Goal: Information Seeking & Learning: Learn about a topic

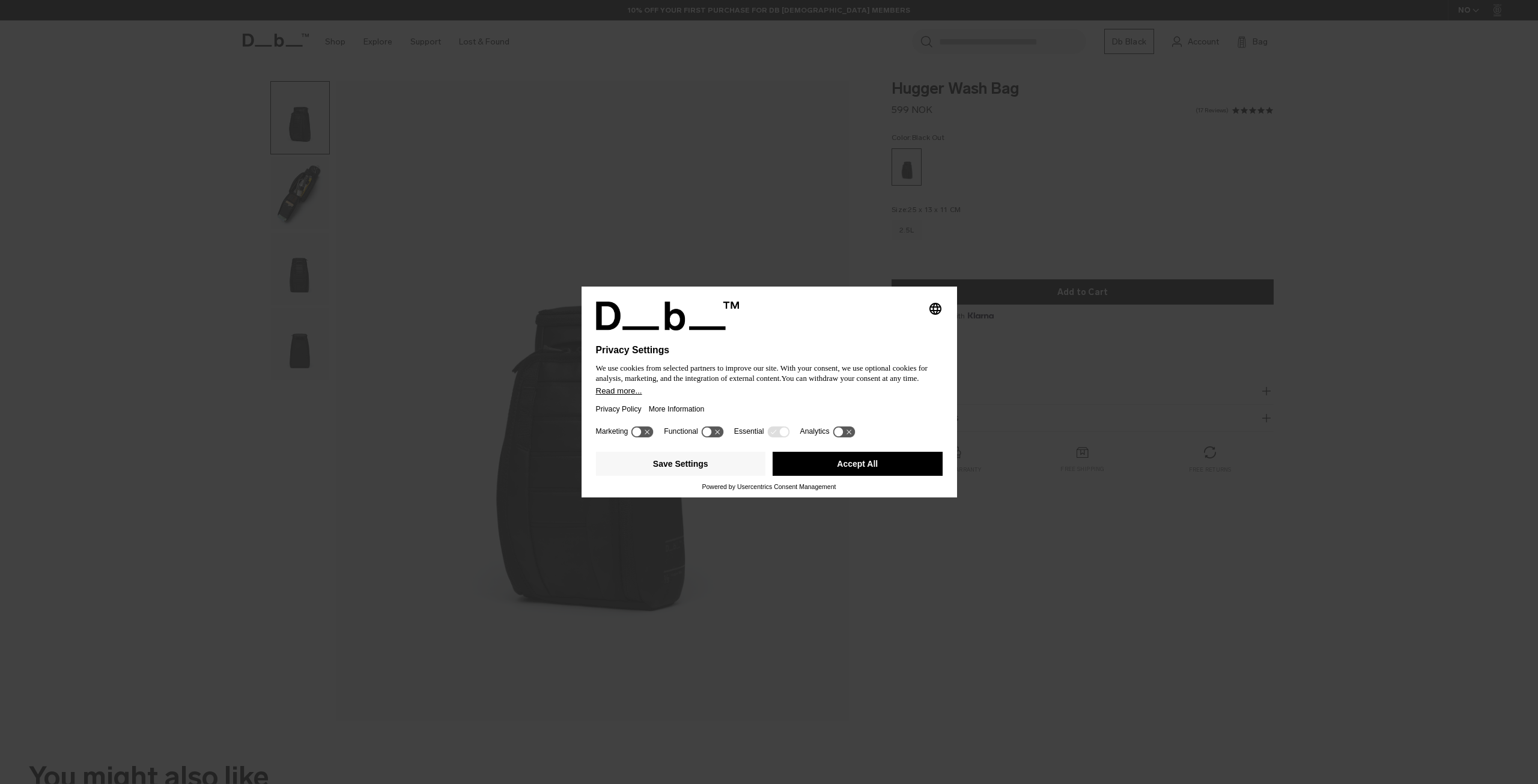
click at [820, 466] on button "Accept All" at bounding box center [858, 464] width 170 height 24
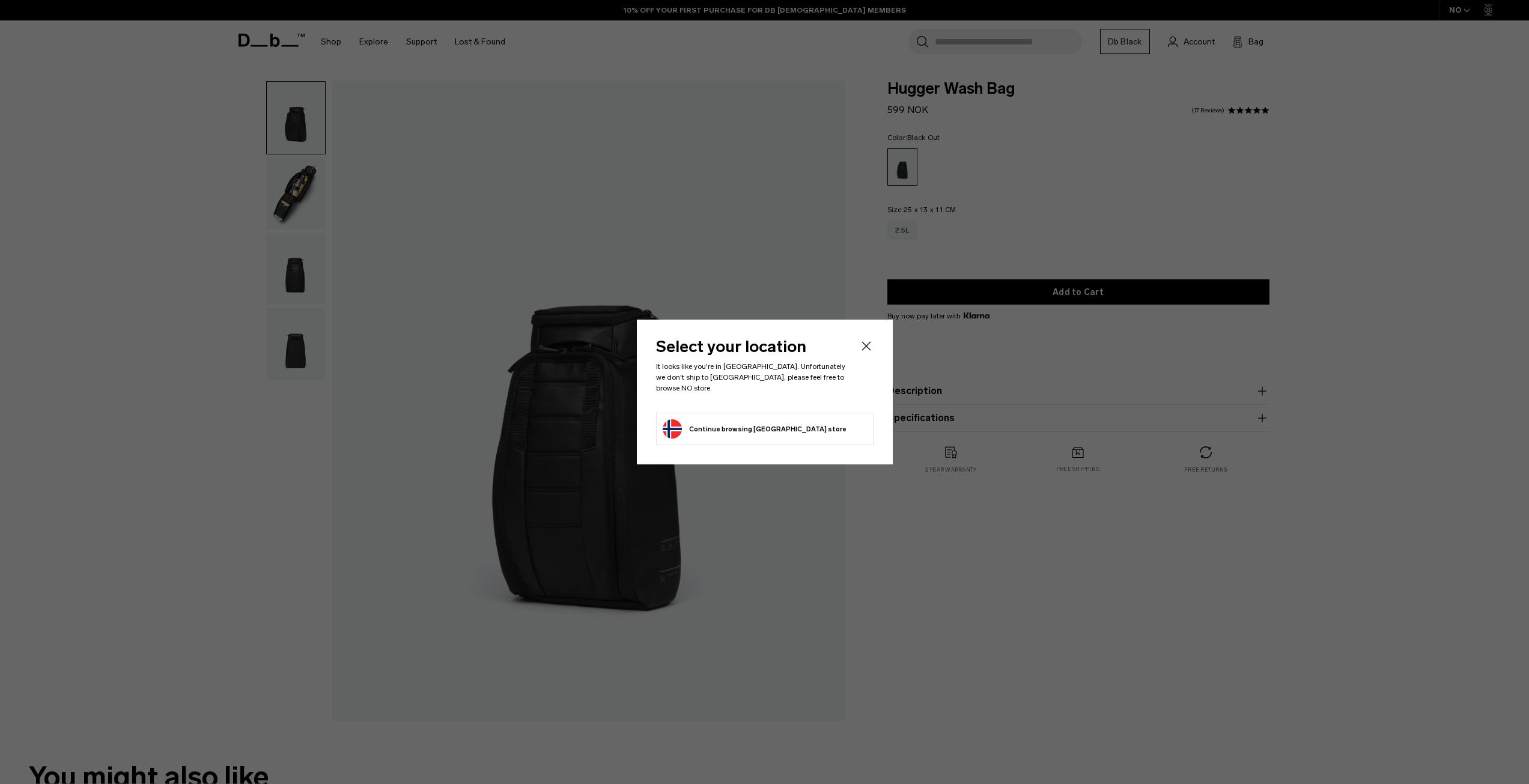
click at [872, 353] on icon "Close" at bounding box center [866, 346] width 15 height 15
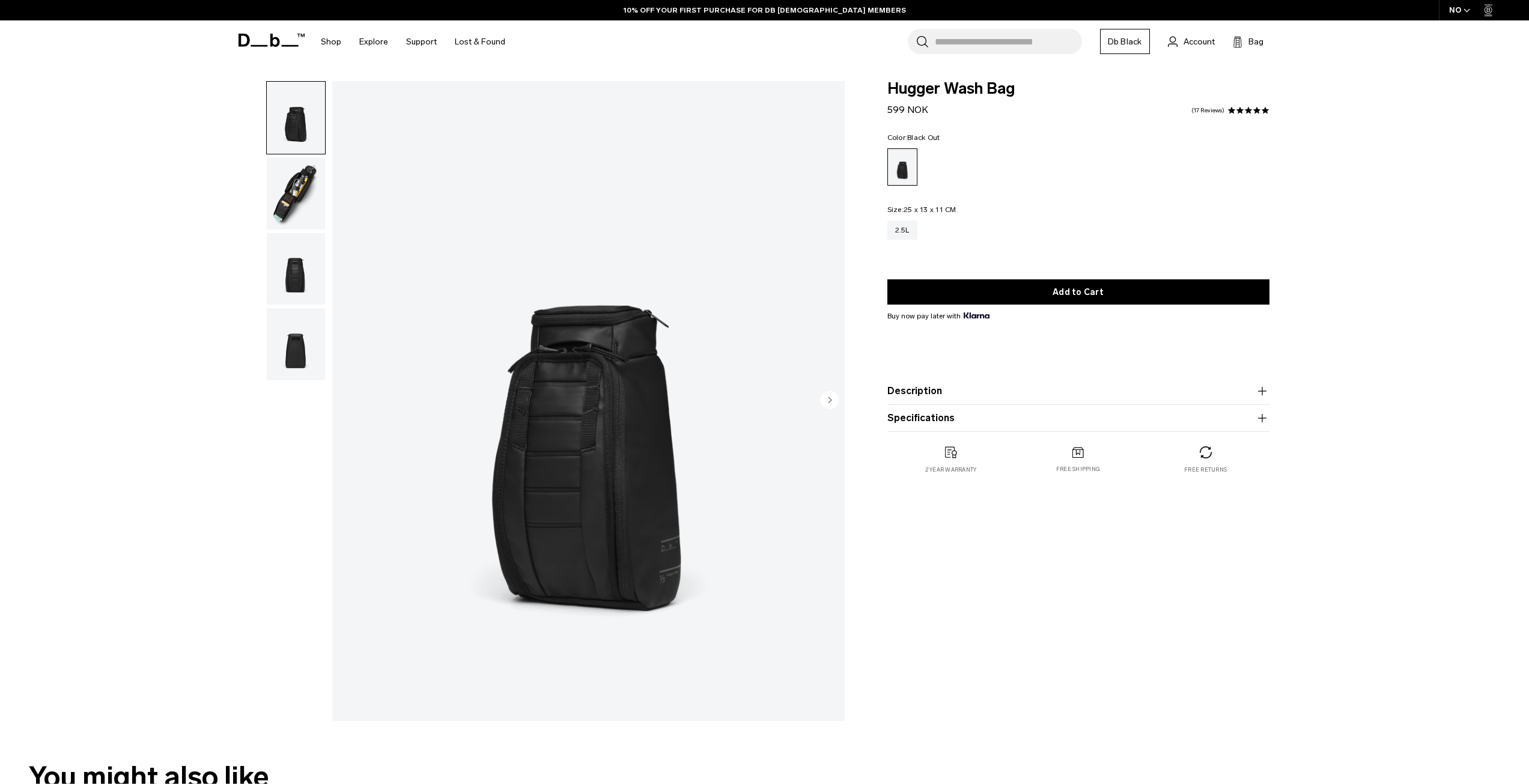
click at [299, 230] on ul at bounding box center [296, 230] width 60 height 300
click at [297, 220] on img "button" at bounding box center [296, 193] width 58 height 72
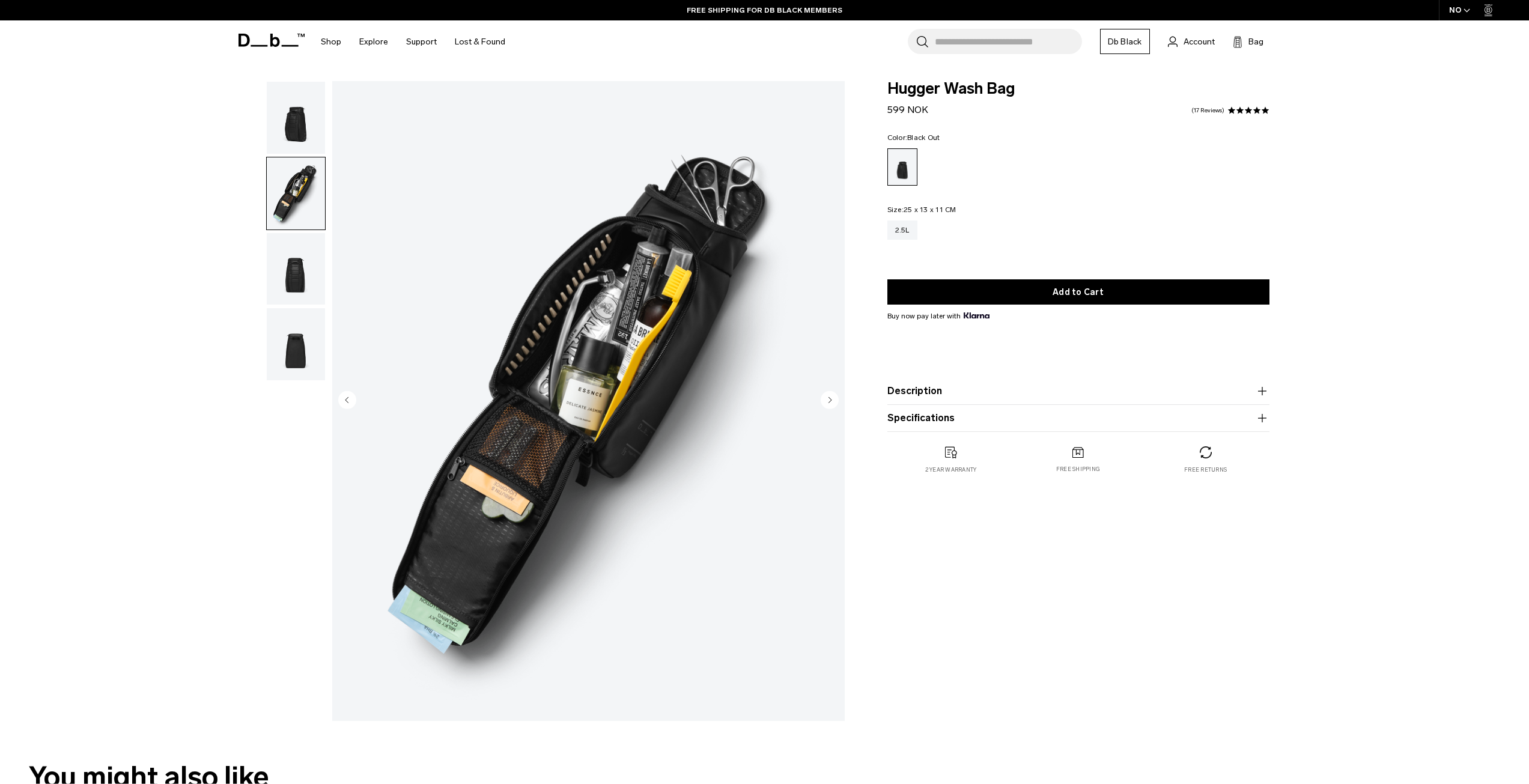
click at [284, 274] on img "button" at bounding box center [296, 269] width 58 height 72
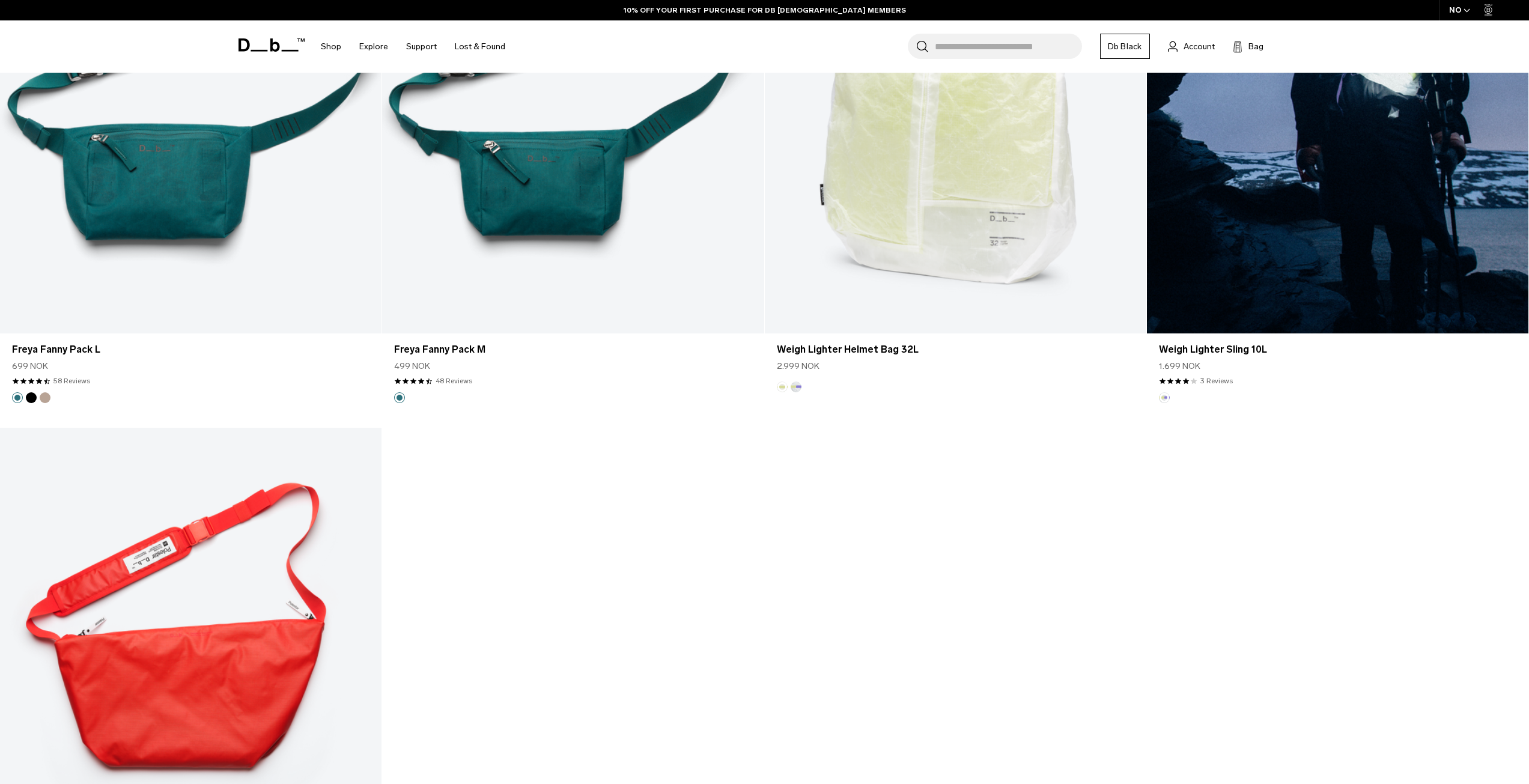
scroll to position [3604, 0]
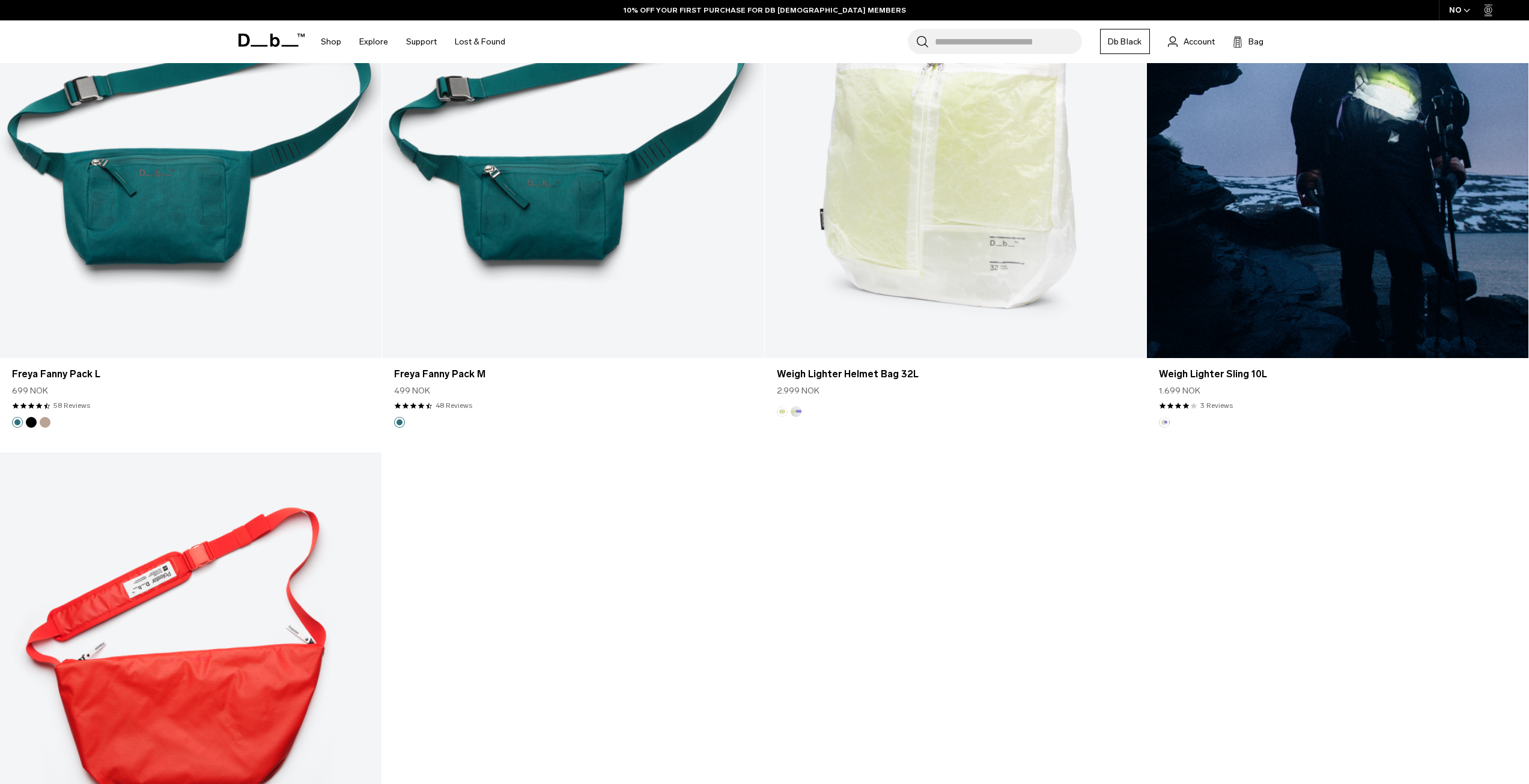
click at [1279, 211] on link "Weigh Lighter Sling 10L" at bounding box center [1338, 146] width 382 height 424
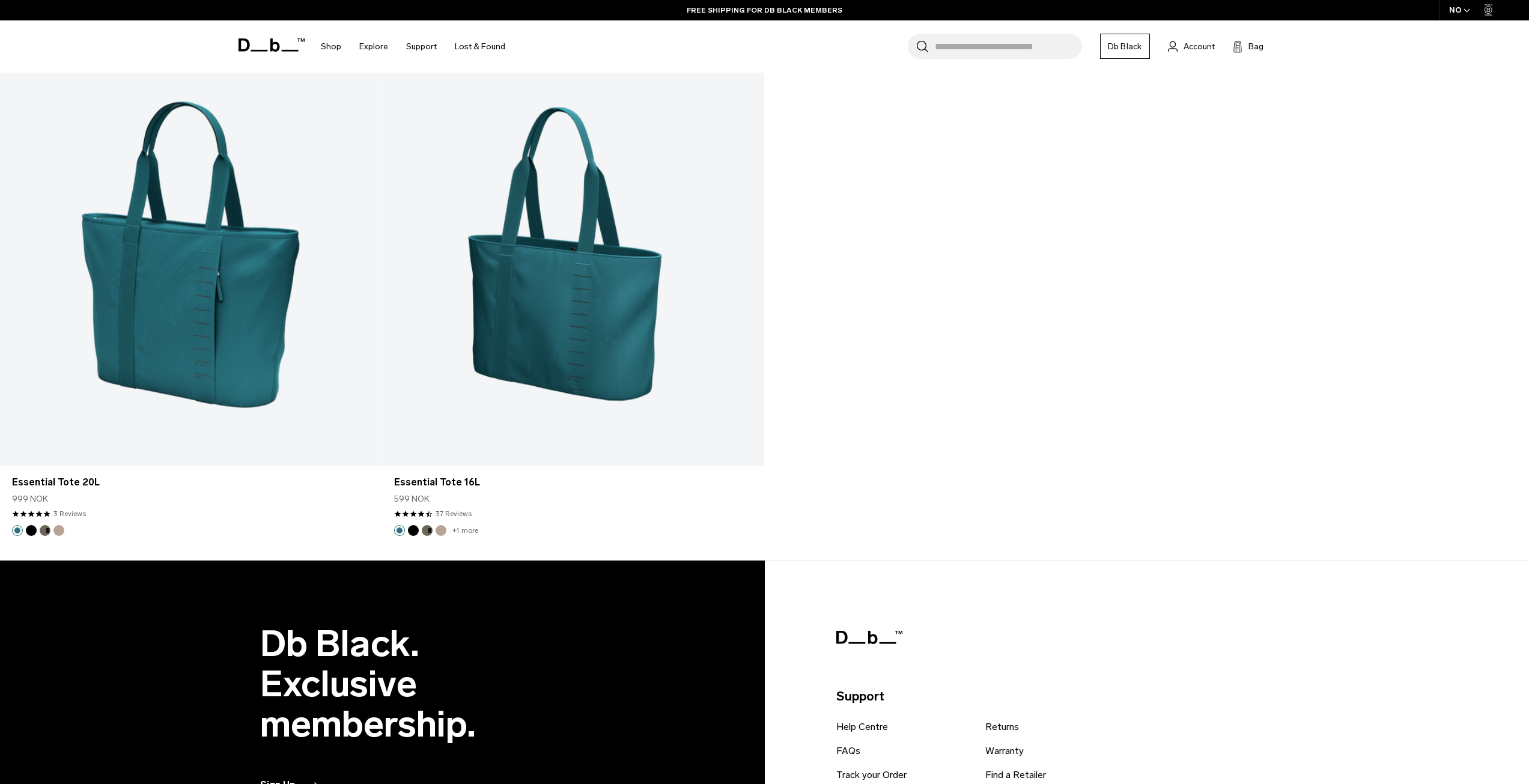
scroll to position [2463, 0]
